Goal: Use online tool/utility: Utilize a website feature to perform a specific function

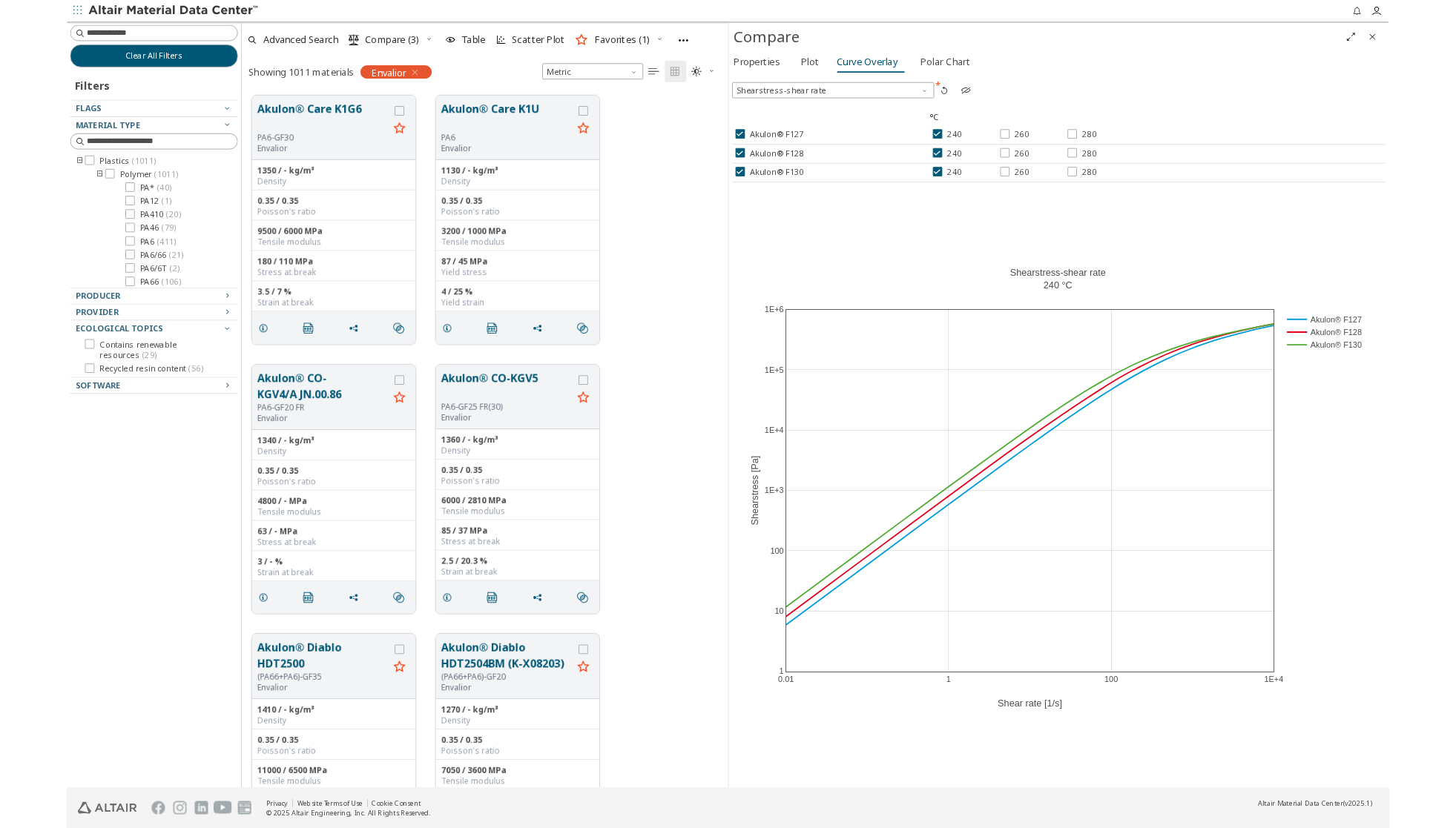
scroll to position [762, 522]
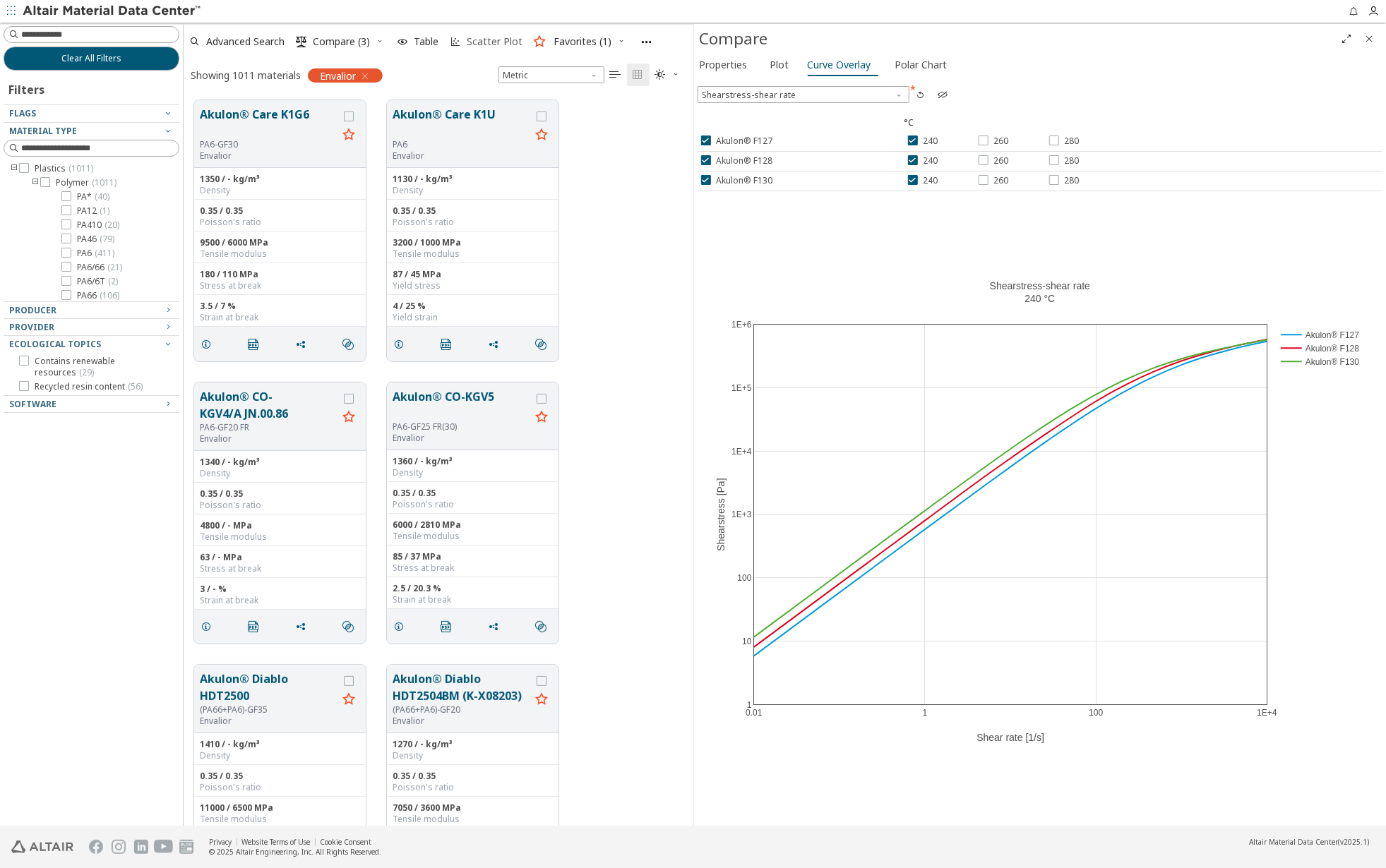
click at [492, 43] on span "Scatter Plot" at bounding box center [495, 42] width 56 height 10
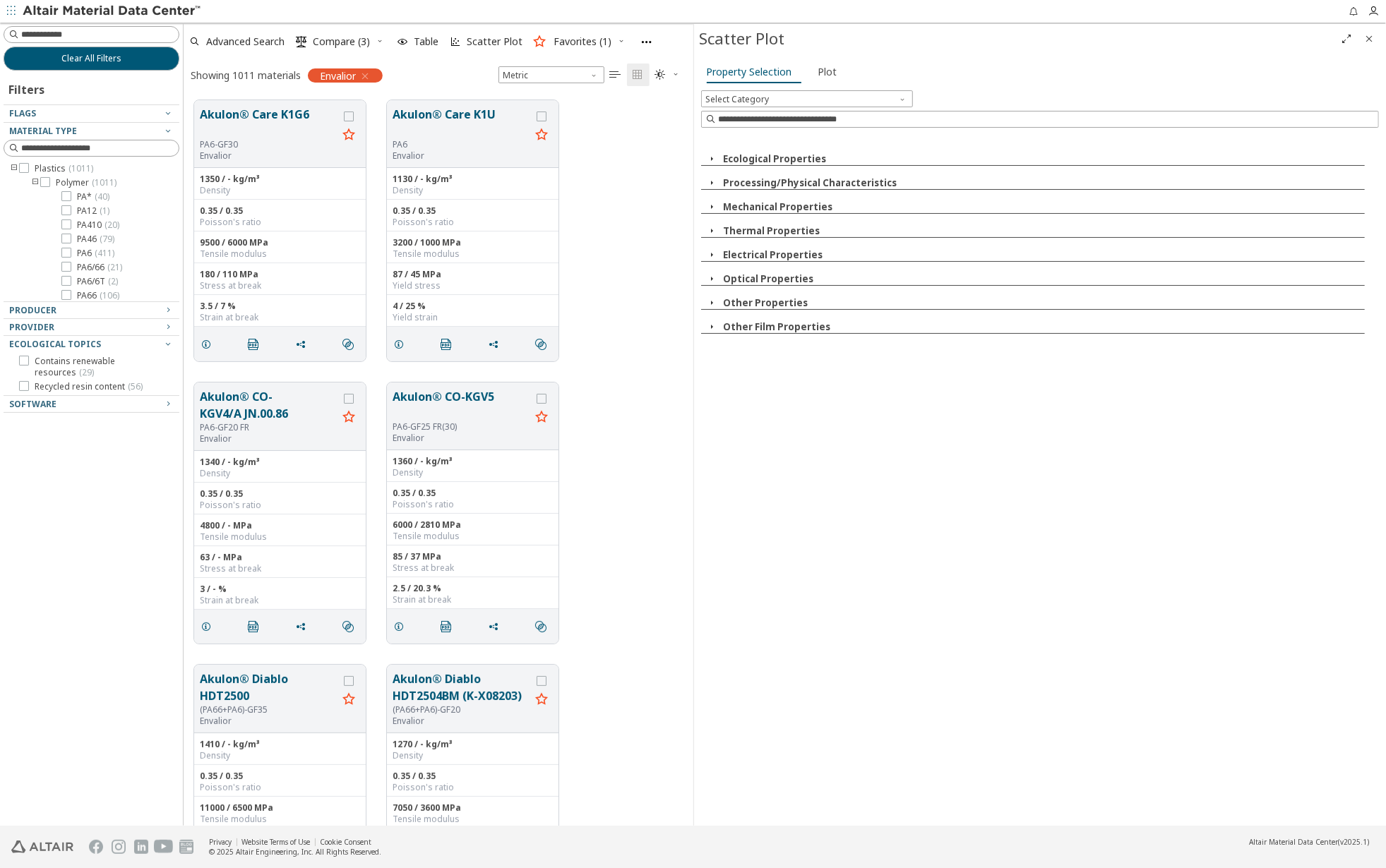
click at [712, 188] on icon "button" at bounding box center [712, 182] width 11 height 11
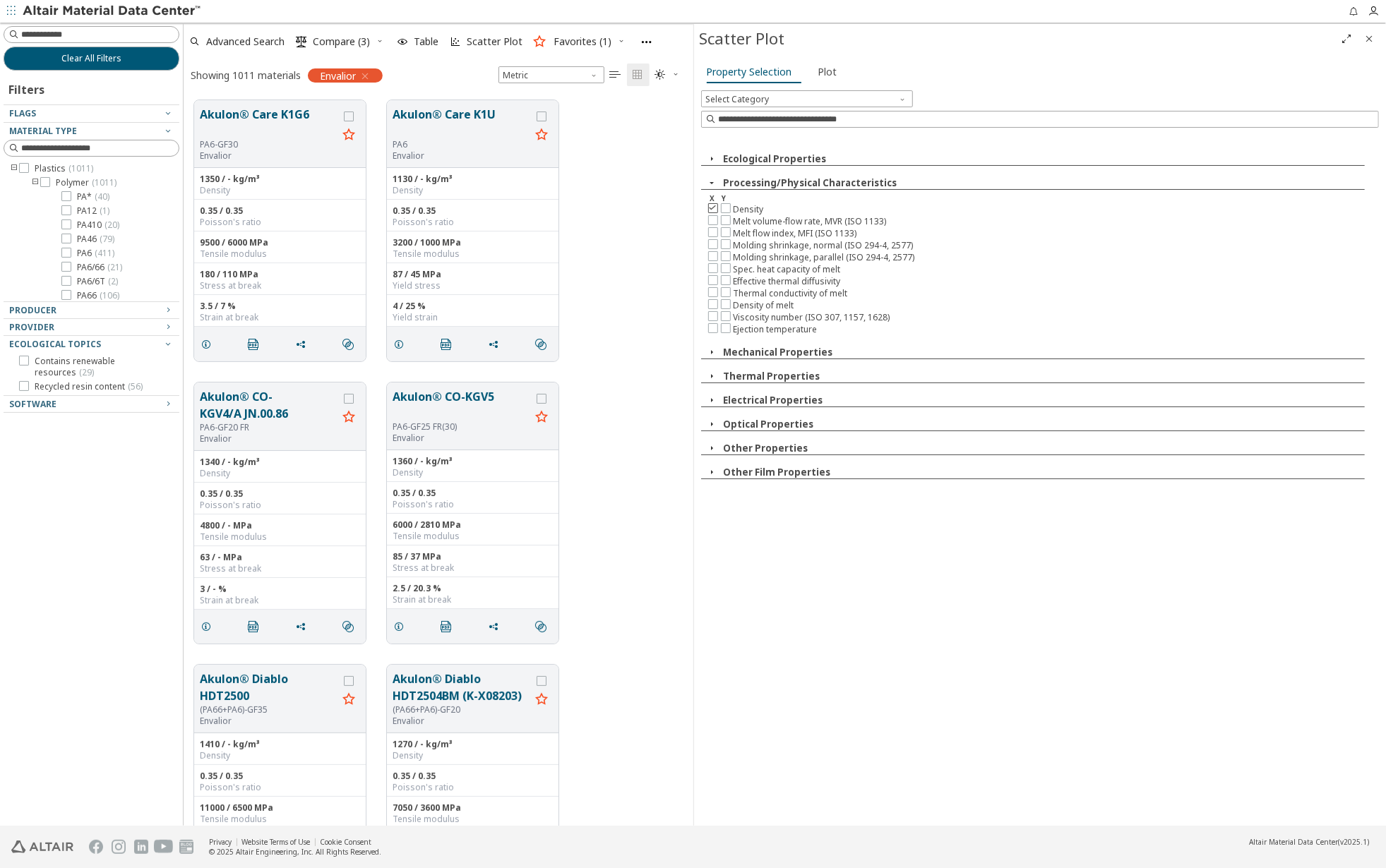
click at [714, 213] on div at bounding box center [713, 208] width 10 height 10
click at [710, 354] on icon "button" at bounding box center [712, 351] width 11 height 11
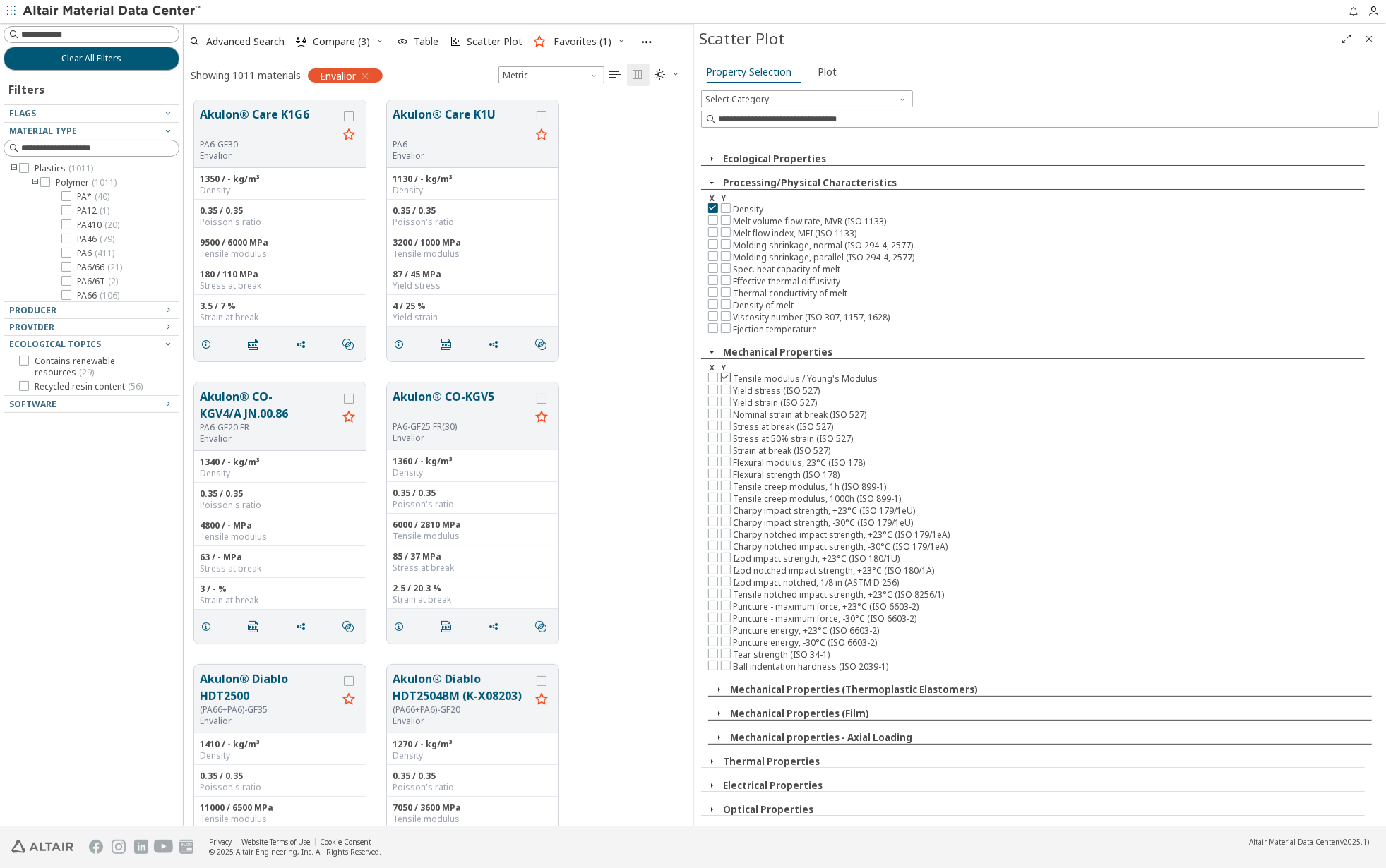
click at [726, 377] on icon at bounding box center [726, 377] width 10 height 10
click at [829, 72] on span "Plot" at bounding box center [828, 71] width 19 height 23
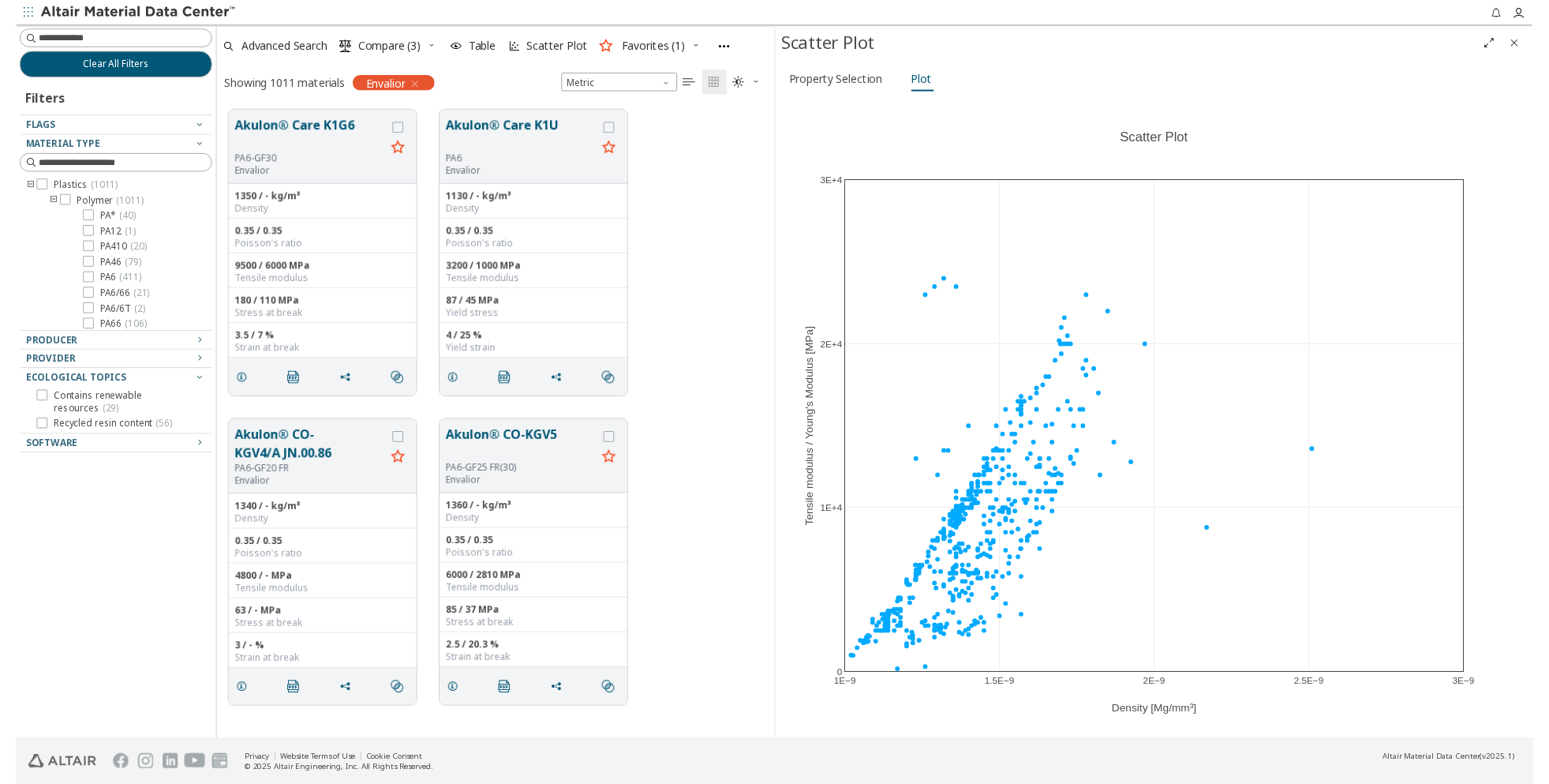
scroll to position [13, 13]
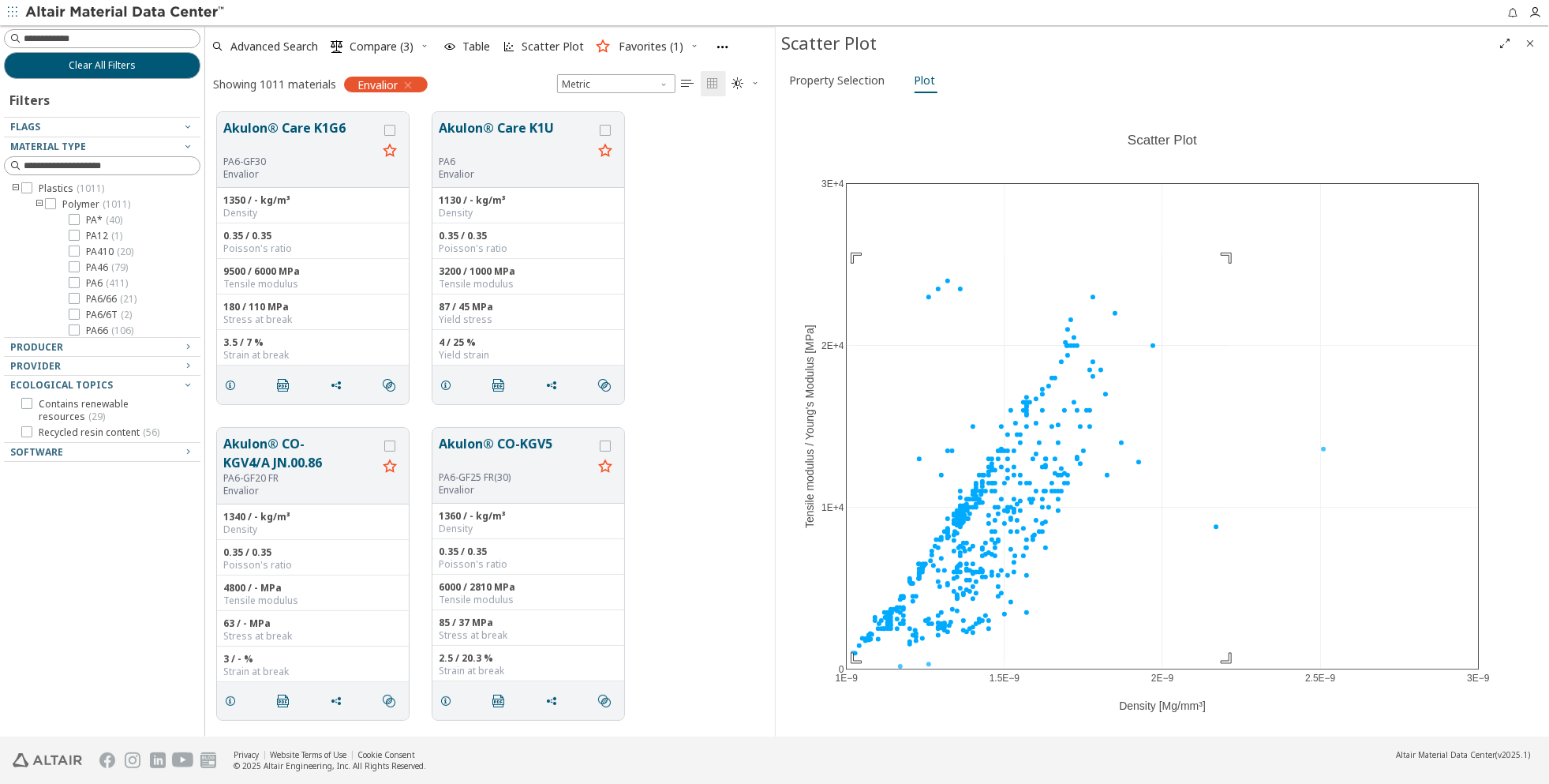
drag, startPoint x: 853, startPoint y: 256, endPoint x: 1228, endPoint y: 660, distance: 551.2
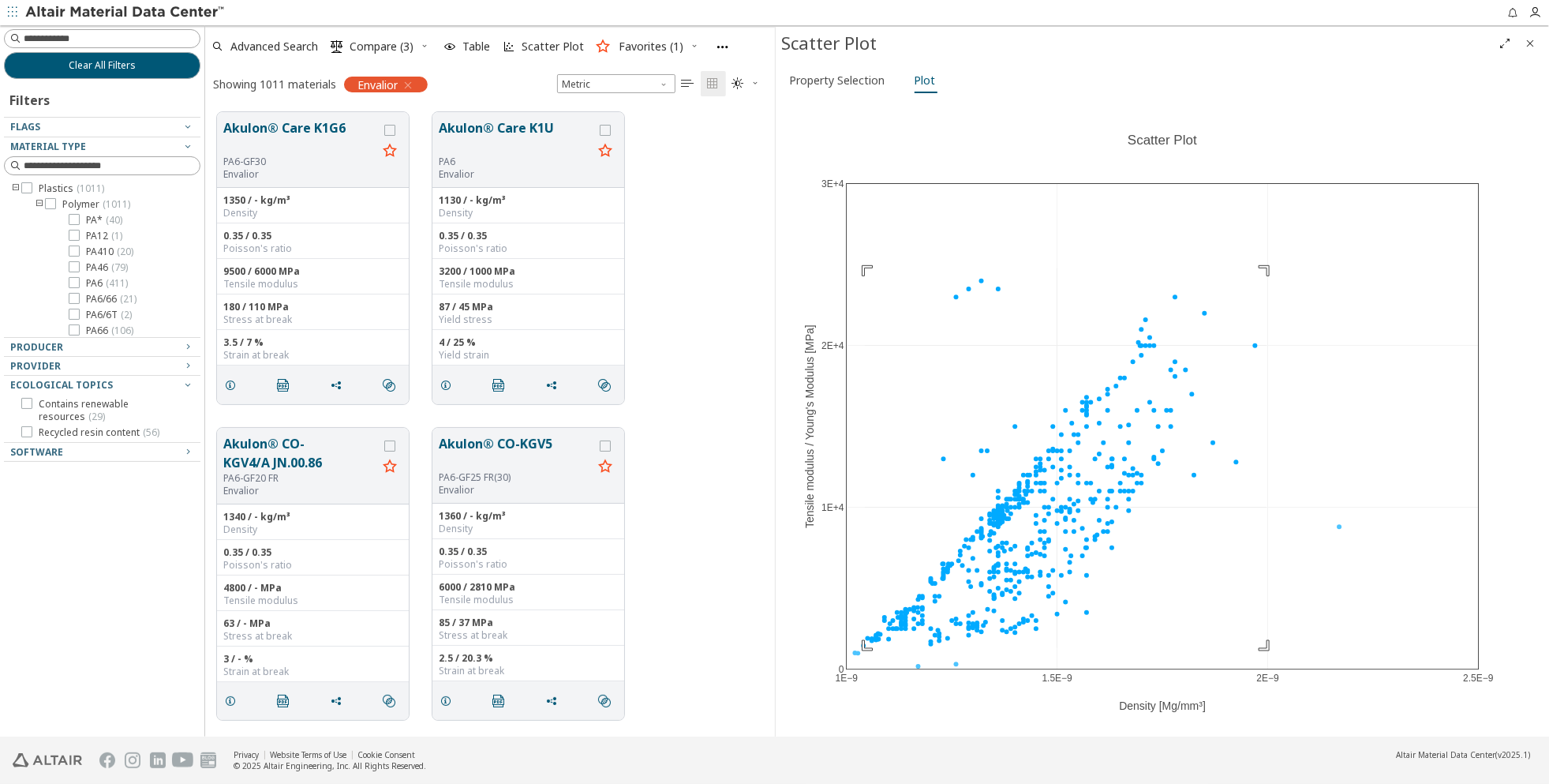
drag, startPoint x: 865, startPoint y: 268, endPoint x: 1266, endPoint y: 648, distance: 552.4
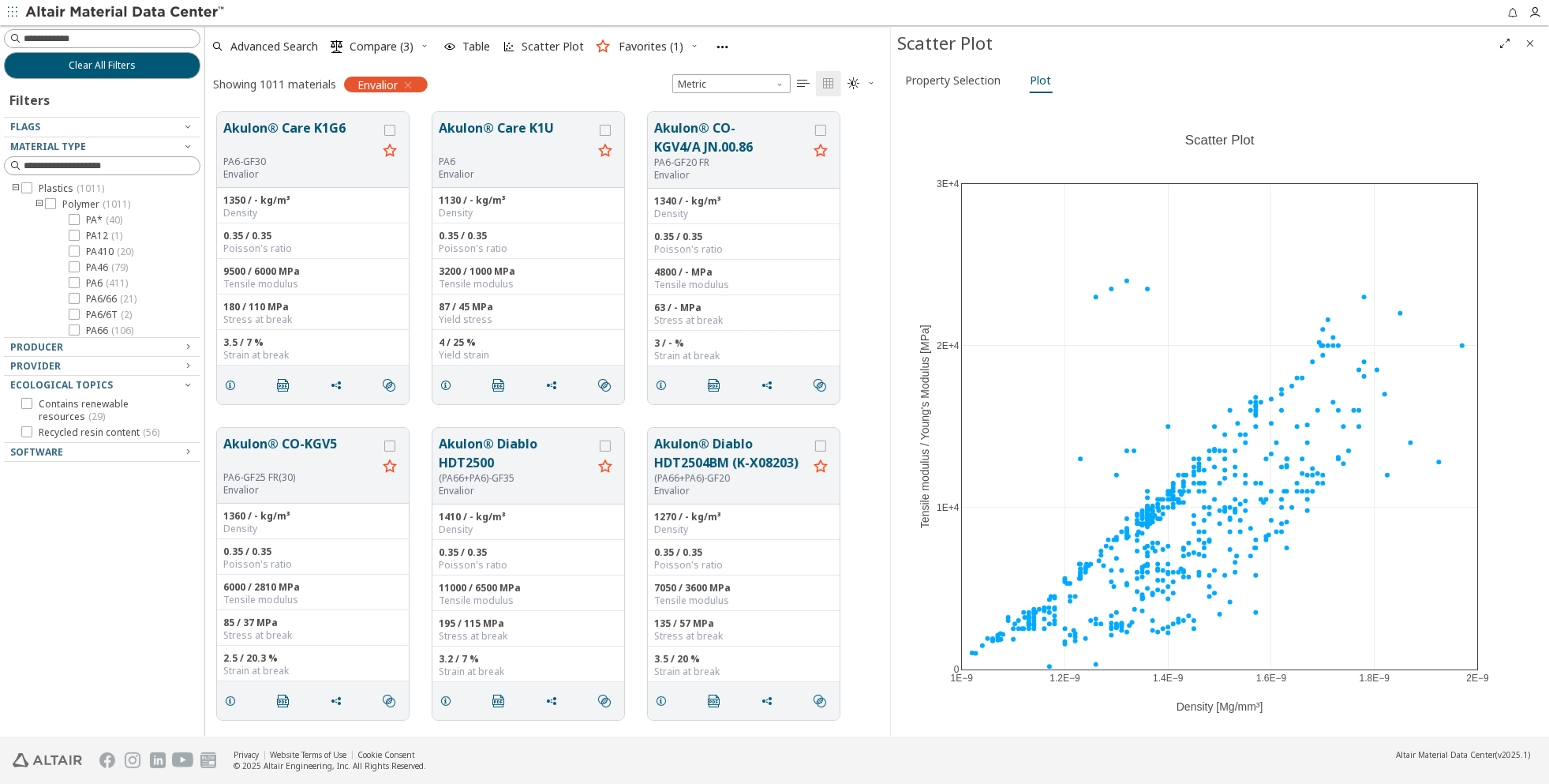
drag, startPoint x: 777, startPoint y: 580, endPoint x: 893, endPoint y: 573, distance: 116.2
click at [190, 123] on icon "button" at bounding box center [187, 126] width 12 height 12
click at [869, 84] on icon "button" at bounding box center [872, 83] width 10 height 10
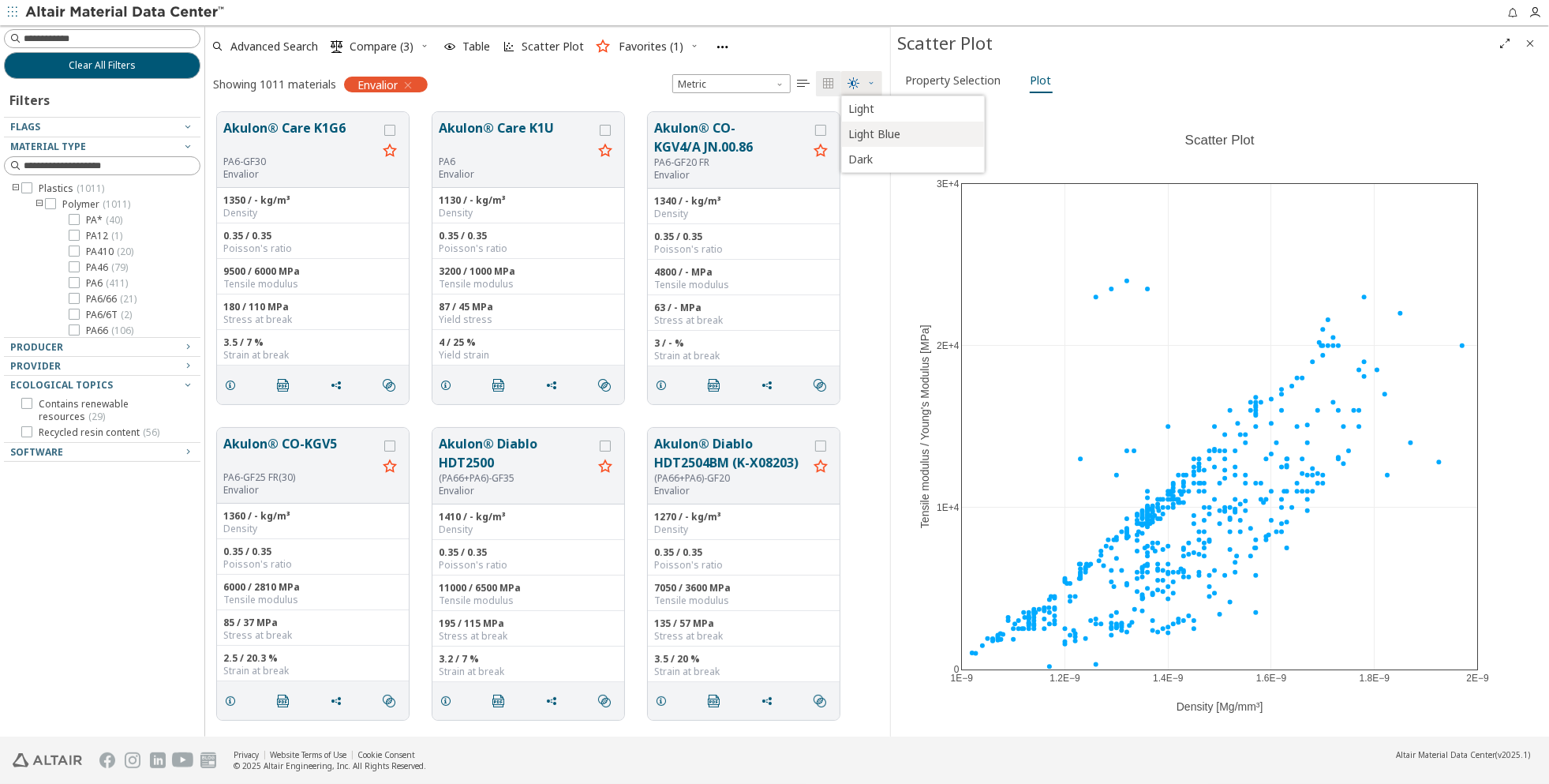
click at [870, 127] on span "Light Blue" at bounding box center [912, 134] width 127 height 26
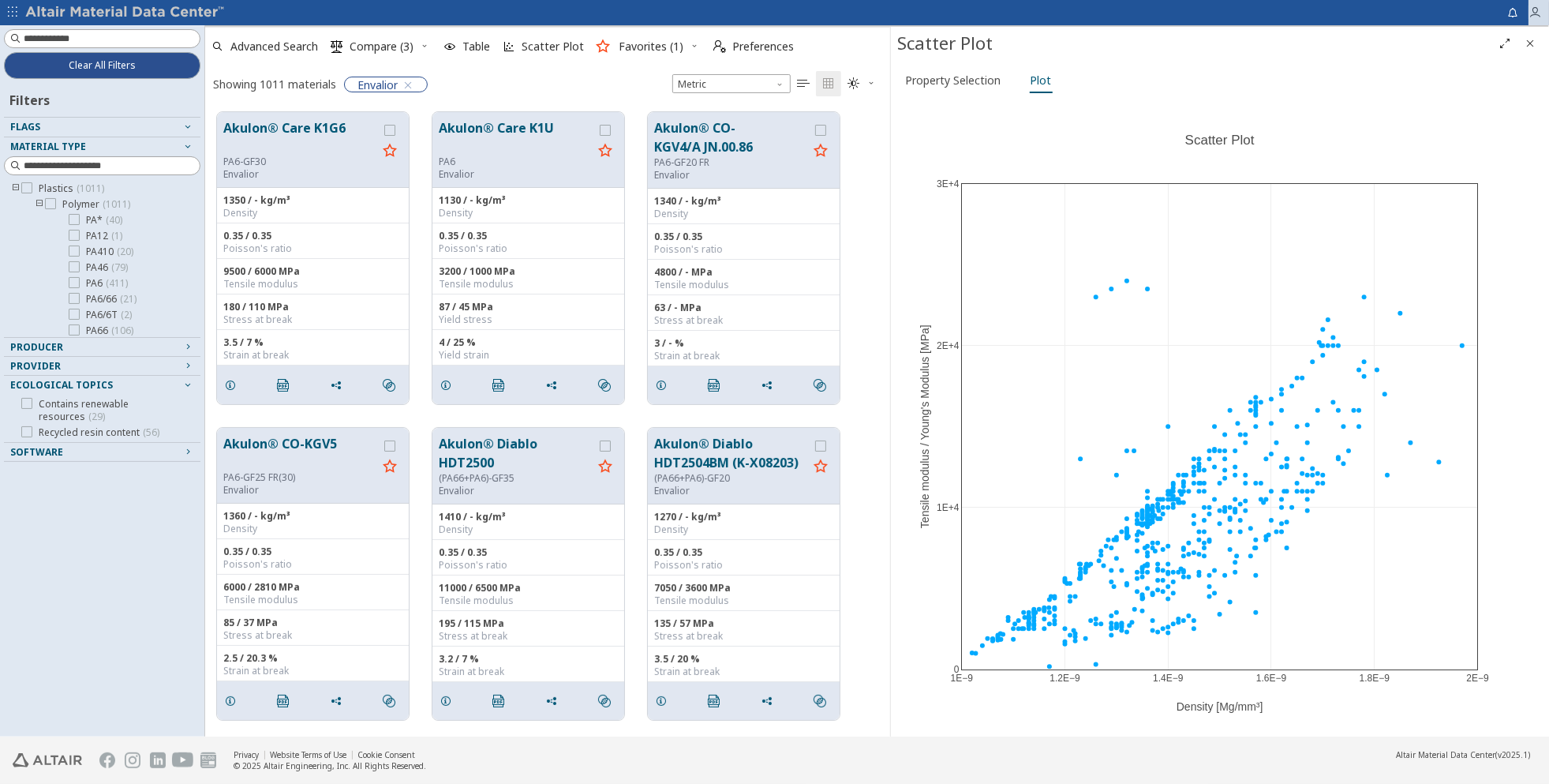
click at [1212, 17] on icon "button" at bounding box center [1534, 12] width 12 height 12
